Goal: Use online tool/utility

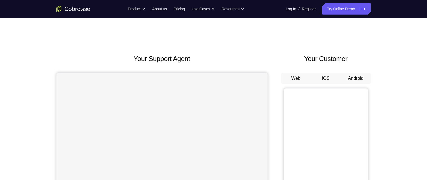
click at [355, 79] on button "Android" at bounding box center [356, 78] width 30 height 11
click at [355, 78] on button "Android" at bounding box center [356, 78] width 30 height 11
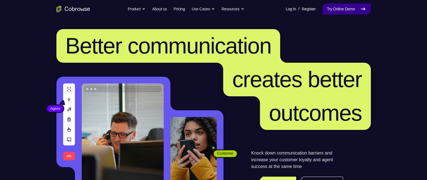
click at [343, 10] on link "Try Online Demo" at bounding box center [346, 8] width 48 height 11
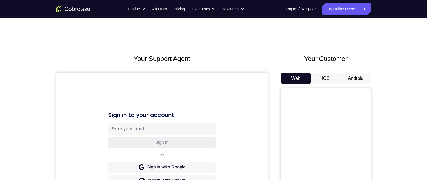
click at [355, 78] on button "Android" at bounding box center [356, 78] width 30 height 11
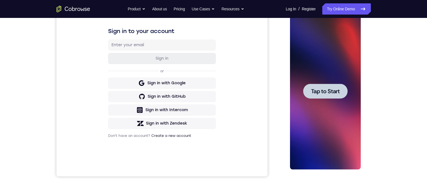
click at [345, 92] on div at bounding box center [325, 91] width 44 height 15
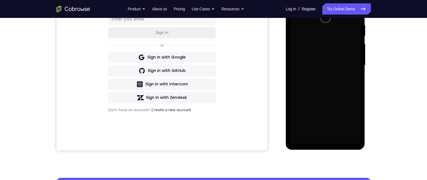
scroll to position [140, 0]
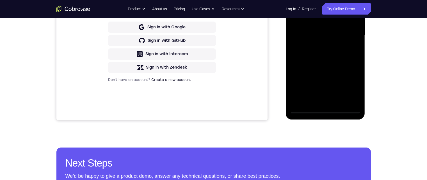
click at [325, 109] on div at bounding box center [325, 35] width 71 height 157
click at [354, 86] on div at bounding box center [325, 35] width 71 height 157
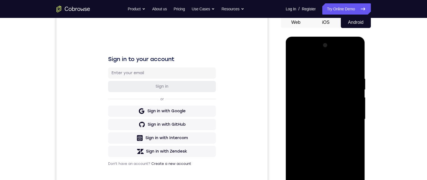
click at [294, 53] on div at bounding box center [325, 119] width 71 height 157
click at [349, 114] on div at bounding box center [325, 119] width 71 height 157
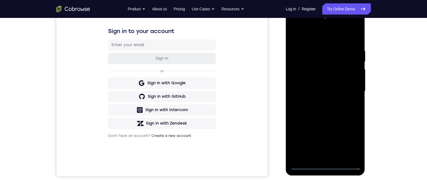
click at [321, 157] on div at bounding box center [325, 91] width 71 height 157
click at [331, 87] on div at bounding box center [325, 91] width 71 height 157
click at [324, 78] on div at bounding box center [325, 91] width 71 height 157
click at [352, 79] on div at bounding box center [325, 91] width 71 height 157
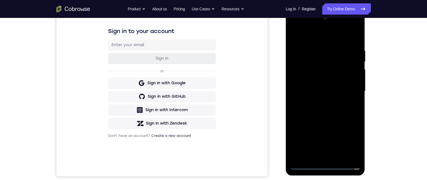
click at [325, 89] on div at bounding box center [325, 91] width 71 height 157
click at [329, 110] on div at bounding box center [325, 91] width 71 height 157
click at [325, 113] on div at bounding box center [325, 91] width 71 height 157
drag, startPoint x: 327, startPoint y: 114, endPoint x: 328, endPoint y: 42, distance: 72.9
click at [328, 42] on div at bounding box center [325, 91] width 71 height 157
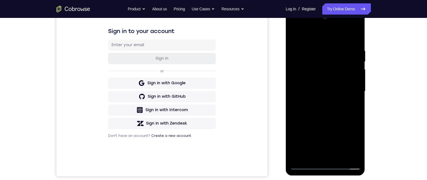
drag, startPoint x: 328, startPoint y: 137, endPoint x: 327, endPoint y: 121, distance: 16.3
click at [327, 121] on div at bounding box center [325, 91] width 71 height 157
click at [293, 75] on div at bounding box center [325, 91] width 71 height 157
drag, startPoint x: 323, startPoint y: 58, endPoint x: 322, endPoint y: 106, distance: 48.6
click at [322, 106] on div at bounding box center [325, 91] width 71 height 157
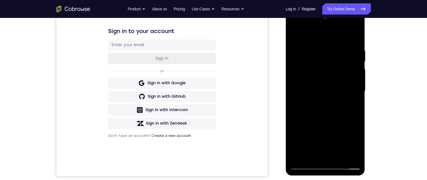
drag, startPoint x: 336, startPoint y: 107, endPoint x: 336, endPoint y: 40, distance: 67.6
click at [336, 40] on div at bounding box center [325, 91] width 71 height 157
drag, startPoint x: 332, startPoint y: 130, endPoint x: 332, endPoint y: 47, distance: 83.0
click at [332, 47] on div at bounding box center [325, 91] width 71 height 157
click at [338, 157] on div at bounding box center [325, 91] width 71 height 157
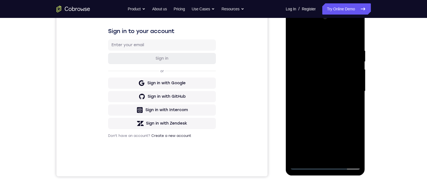
click at [332, 119] on div at bounding box center [325, 91] width 71 height 157
click at [358, 73] on div at bounding box center [325, 91] width 71 height 157
click at [357, 74] on div at bounding box center [325, 91] width 71 height 157
click at [356, 74] on div at bounding box center [325, 91] width 71 height 157
click at [323, 42] on div at bounding box center [325, 91] width 71 height 157
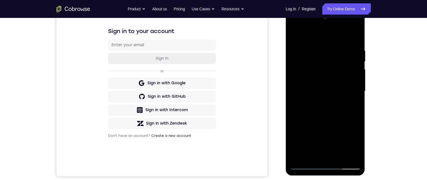
click at [292, 33] on div at bounding box center [325, 91] width 71 height 157
drag, startPoint x: 327, startPoint y: 72, endPoint x: 322, endPoint y: 35, distance: 37.6
click at [322, 35] on div at bounding box center [325, 91] width 71 height 157
drag, startPoint x: 324, startPoint y: 139, endPoint x: 325, endPoint y: 58, distance: 81.1
click at [325, 58] on div at bounding box center [325, 91] width 71 height 157
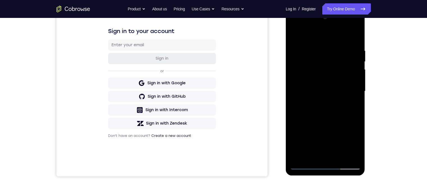
click at [294, 62] on div at bounding box center [325, 91] width 71 height 157
drag, startPoint x: 316, startPoint y: 104, endPoint x: 313, endPoint y: 57, distance: 46.7
click at [313, 57] on div at bounding box center [325, 91] width 71 height 157
drag, startPoint x: 314, startPoint y: 106, endPoint x: 314, endPoint y: 43, distance: 63.4
click at [314, 43] on div at bounding box center [325, 91] width 71 height 157
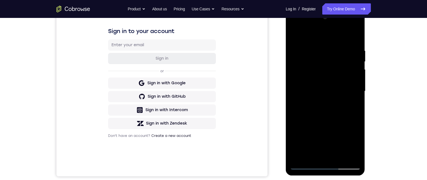
drag, startPoint x: 321, startPoint y: 112, endPoint x: 320, endPoint y: 75, distance: 37.6
click at [320, 75] on div at bounding box center [325, 91] width 71 height 157
drag, startPoint x: 306, startPoint y: 129, endPoint x: 308, endPoint y: 85, distance: 43.8
click at [308, 85] on div at bounding box center [325, 91] width 71 height 157
click at [293, 102] on div at bounding box center [325, 91] width 71 height 157
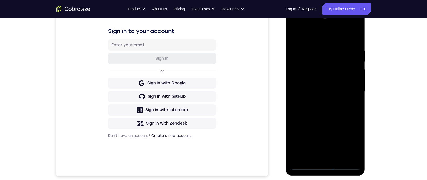
drag, startPoint x: 325, startPoint y: 80, endPoint x: 326, endPoint y: 85, distance: 5.1
click at [326, 85] on div at bounding box center [325, 91] width 71 height 157
click at [320, 121] on div at bounding box center [325, 91] width 71 height 157
drag, startPoint x: 323, startPoint y: 69, endPoint x: 319, endPoint y: 114, distance: 45.7
click at [319, 114] on div at bounding box center [325, 91] width 71 height 157
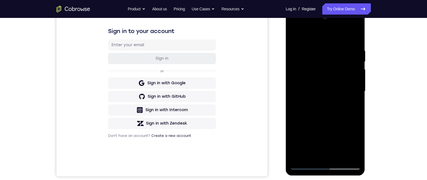
click at [339, 158] on div at bounding box center [325, 91] width 71 height 157
click at [295, 33] on div at bounding box center [325, 91] width 71 height 157
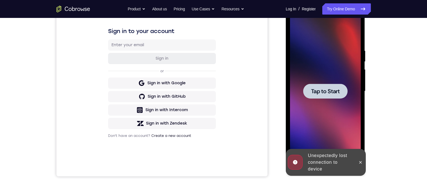
click at [345, 86] on div at bounding box center [325, 91] width 44 height 15
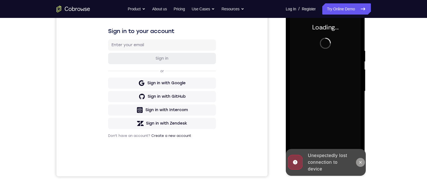
click at [358, 160] on icon at bounding box center [360, 162] width 4 height 4
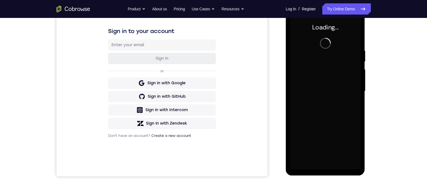
scroll to position [28, 0]
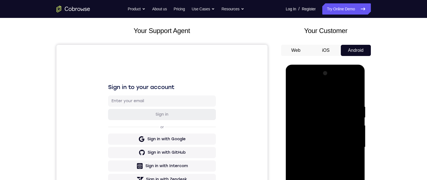
click at [324, 180] on div at bounding box center [325, 147] width 71 height 157
click at [349, 180] on div at bounding box center [325, 147] width 71 height 157
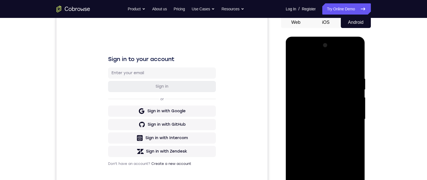
click at [293, 55] on div at bounding box center [325, 119] width 71 height 157
click at [351, 116] on div at bounding box center [325, 119] width 71 height 157
click at [319, 129] on div at bounding box center [325, 119] width 71 height 157
click at [321, 112] on div at bounding box center [325, 119] width 71 height 157
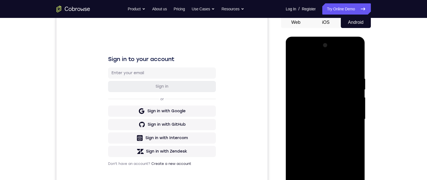
click at [318, 110] on div at bounding box center [325, 119] width 71 height 157
click at [316, 94] on div at bounding box center [325, 119] width 71 height 157
click at [319, 108] on div at bounding box center [325, 119] width 71 height 157
click at [338, 119] on div at bounding box center [325, 119] width 71 height 157
click at [325, 139] on div at bounding box center [325, 119] width 71 height 157
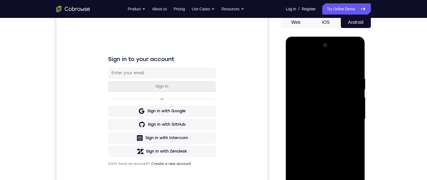
click at [333, 143] on div at bounding box center [325, 119] width 71 height 157
click at [319, 75] on div at bounding box center [325, 119] width 71 height 157
click at [355, 124] on div at bounding box center [325, 119] width 71 height 157
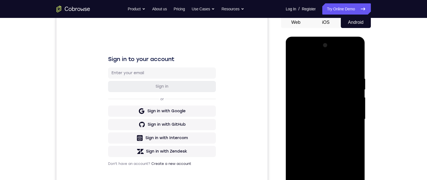
click at [355, 124] on div at bounding box center [325, 119] width 71 height 157
click at [295, 122] on div at bounding box center [325, 119] width 71 height 157
click at [349, 105] on div at bounding box center [325, 119] width 71 height 157
click at [347, 99] on div at bounding box center [325, 119] width 71 height 157
click at [356, 99] on div at bounding box center [325, 119] width 71 height 157
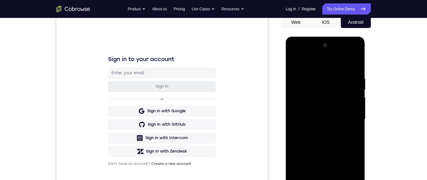
click at [356, 99] on div at bounding box center [325, 119] width 71 height 157
click at [345, 76] on div at bounding box center [325, 119] width 71 height 157
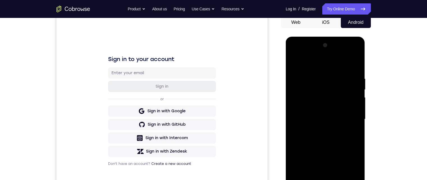
click at [345, 76] on div at bounding box center [325, 119] width 71 height 157
click at [349, 90] on div at bounding box center [325, 119] width 71 height 157
click at [357, 82] on div at bounding box center [325, 119] width 71 height 157
click at [350, 84] on div at bounding box center [325, 119] width 71 height 157
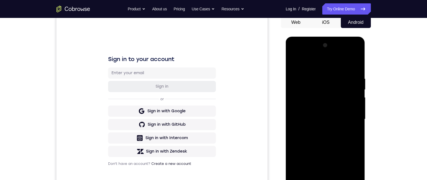
click at [350, 84] on div at bounding box center [325, 119] width 71 height 157
click at [354, 92] on div at bounding box center [325, 119] width 71 height 157
click at [352, 95] on div at bounding box center [325, 119] width 71 height 157
click at [351, 95] on div at bounding box center [325, 119] width 71 height 157
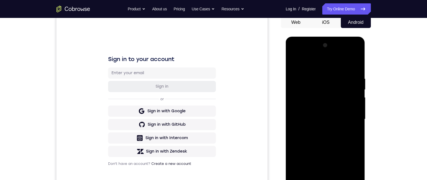
click at [354, 64] on div at bounding box center [325, 119] width 71 height 157
drag, startPoint x: 354, startPoint y: 64, endPoint x: 638, endPoint y: 73, distance: 284.6
click at [354, 64] on div at bounding box center [325, 119] width 71 height 157
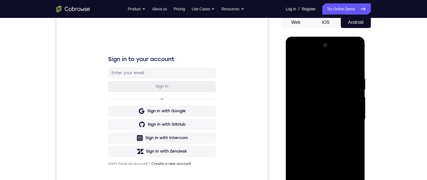
click at [339, 180] on div at bounding box center [325, 119] width 71 height 157
click at [332, 146] on div at bounding box center [325, 119] width 71 height 157
click at [323, 71] on div at bounding box center [325, 119] width 71 height 157
click at [315, 114] on div at bounding box center [325, 119] width 71 height 157
click at [331, 166] on div at bounding box center [325, 119] width 71 height 157
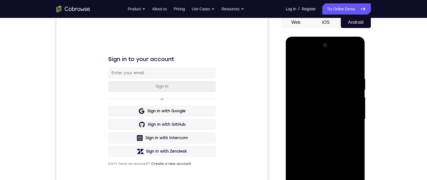
click at [346, 166] on div at bounding box center [325, 119] width 71 height 157
click at [308, 118] on div at bounding box center [325, 119] width 71 height 157
click at [322, 172] on div at bounding box center [325, 119] width 71 height 157
click at [332, 171] on div at bounding box center [325, 119] width 71 height 157
click at [352, 134] on div at bounding box center [325, 119] width 71 height 157
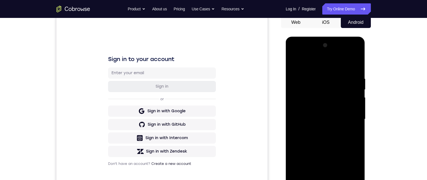
click at [293, 62] on div at bounding box center [325, 119] width 71 height 157
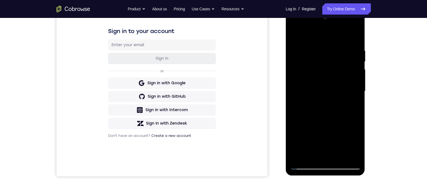
click at [303, 42] on div at bounding box center [325, 91] width 71 height 157
click at [295, 33] on div at bounding box center [325, 91] width 71 height 157
drag, startPoint x: 339, startPoint y: 136, endPoint x: 323, endPoint y: 46, distance: 91.2
click at [323, 46] on div at bounding box center [325, 91] width 71 height 157
drag, startPoint x: 331, startPoint y: 122, endPoint x: 321, endPoint y: 64, distance: 59.2
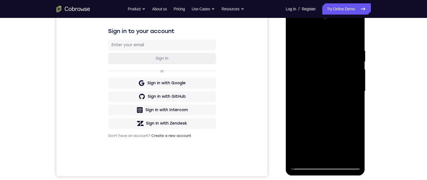
click at [321, 64] on div at bounding box center [325, 91] width 71 height 157
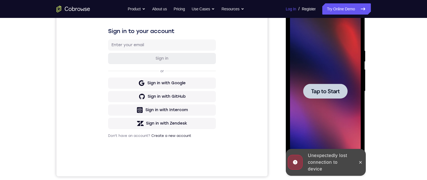
scroll to position [56, 0]
